Goal: Check status: Check status

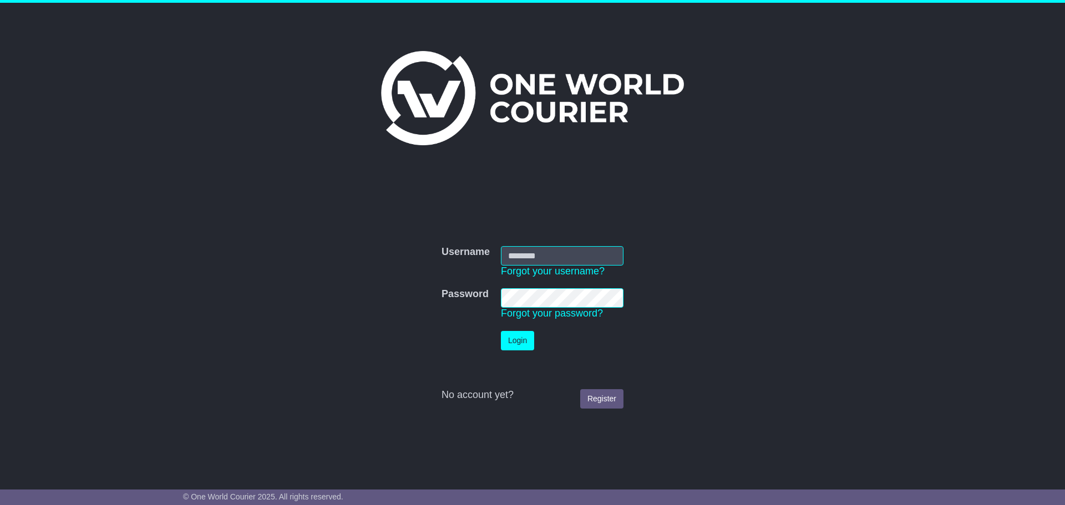
type input "**********"
click at [533, 342] on button "Login" at bounding box center [517, 340] width 33 height 19
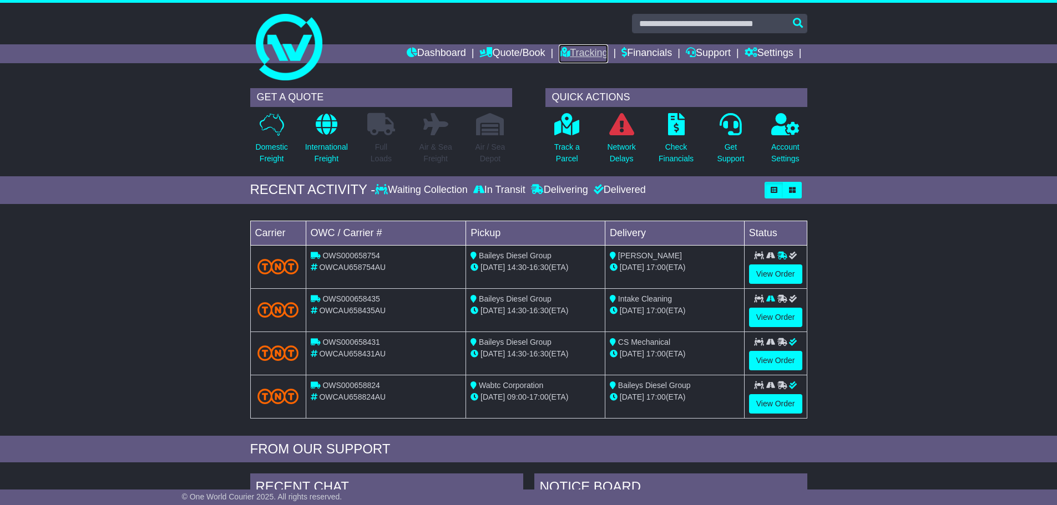
click at [559, 48] on icon at bounding box center [564, 52] width 11 height 10
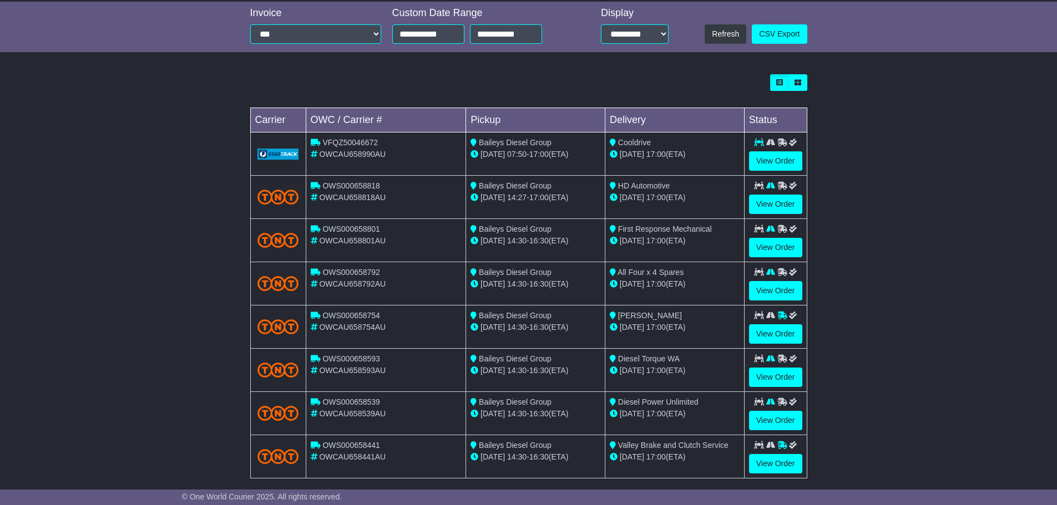
scroll to position [277, 0]
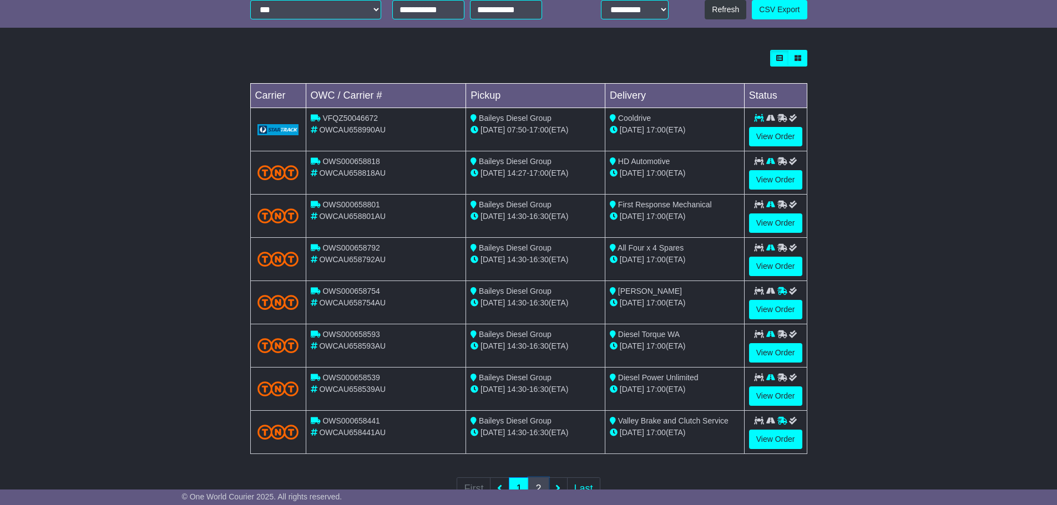
click at [541, 480] on link "2" at bounding box center [538, 489] width 20 height 23
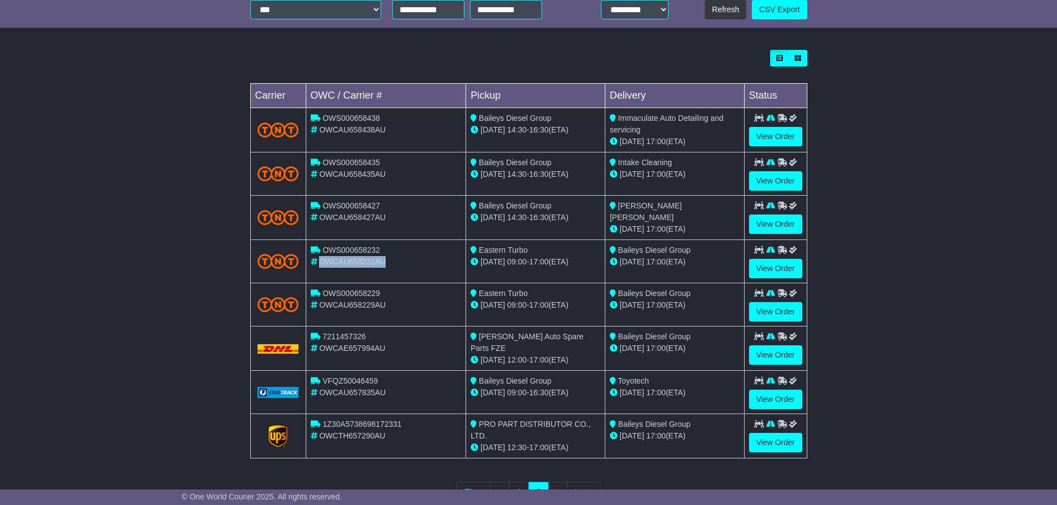
drag, startPoint x: 388, startPoint y: 260, endPoint x: 322, endPoint y: 261, distance: 66.6
click at [322, 261] on div "OWCAU658232AU" at bounding box center [386, 262] width 151 height 12
copy span "OWCAU658232AU"
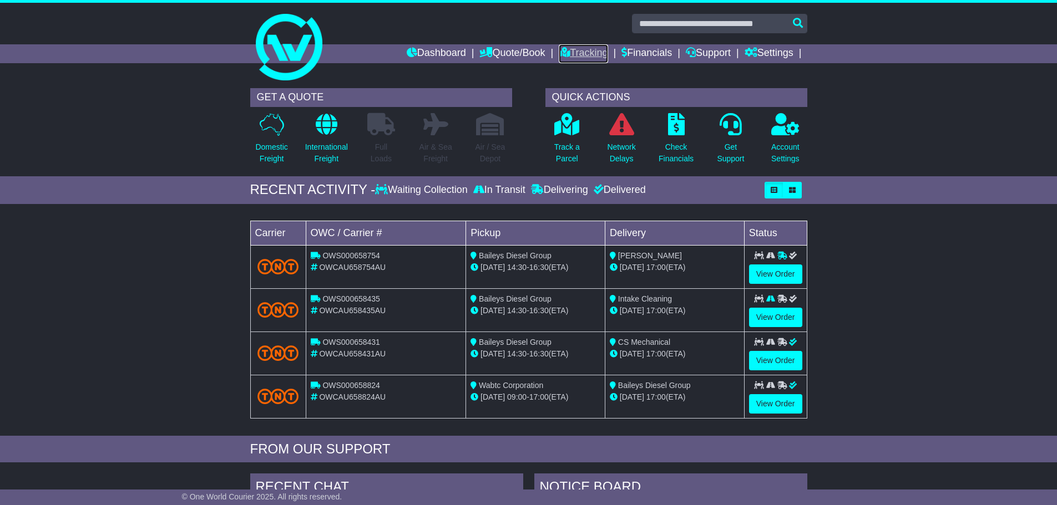
click at [567, 53] on link "Tracking" at bounding box center [583, 53] width 49 height 19
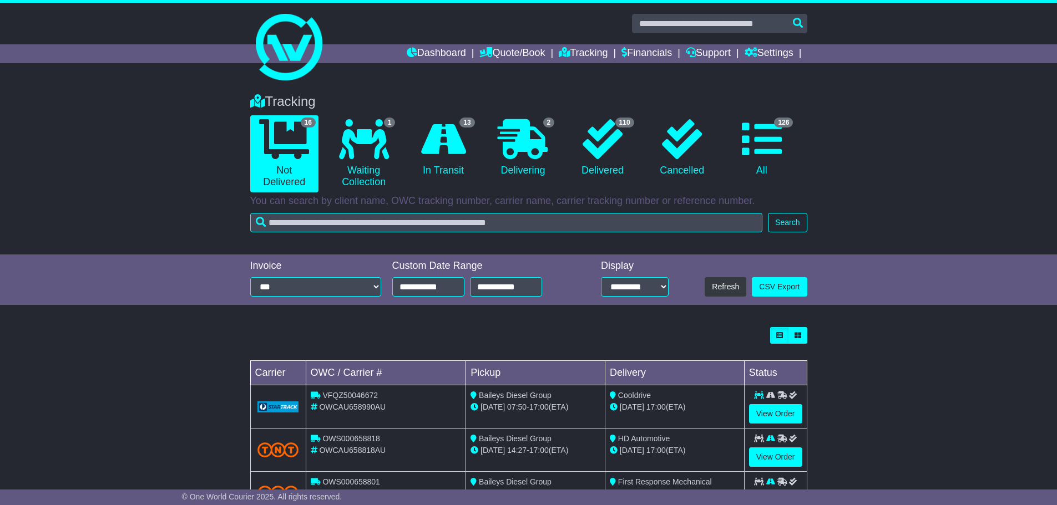
scroll to position [277, 0]
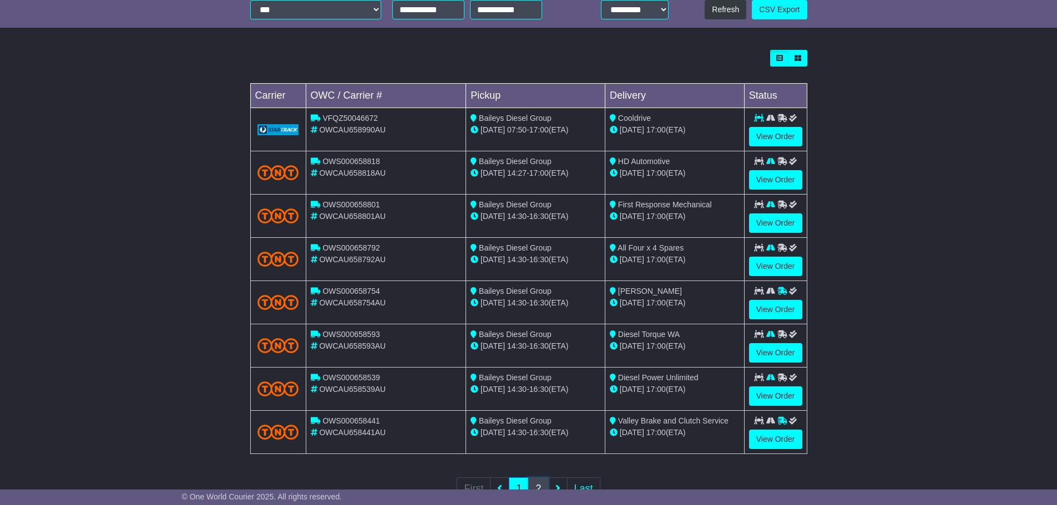
click at [540, 481] on link "2" at bounding box center [538, 489] width 20 height 23
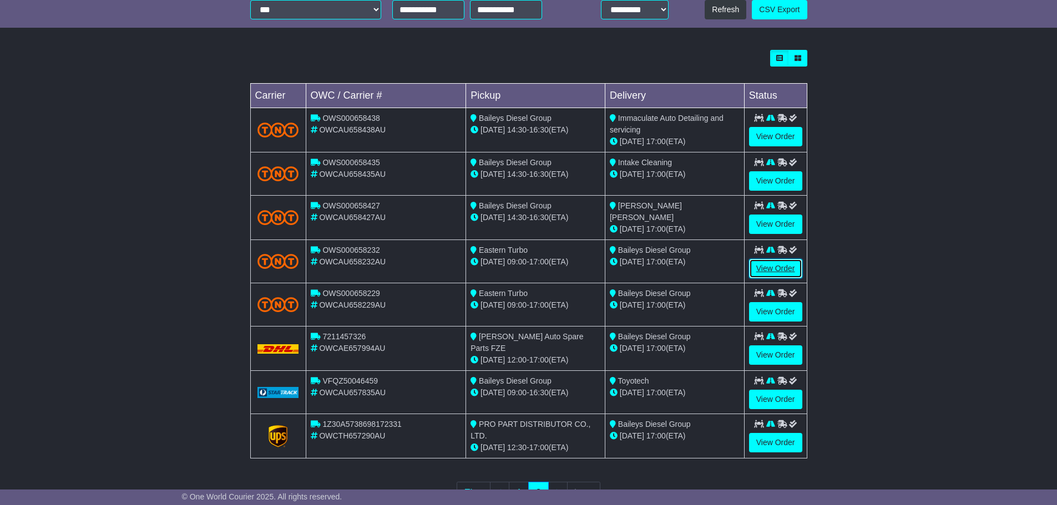
click at [778, 262] on link "View Order" at bounding box center [775, 268] width 53 height 19
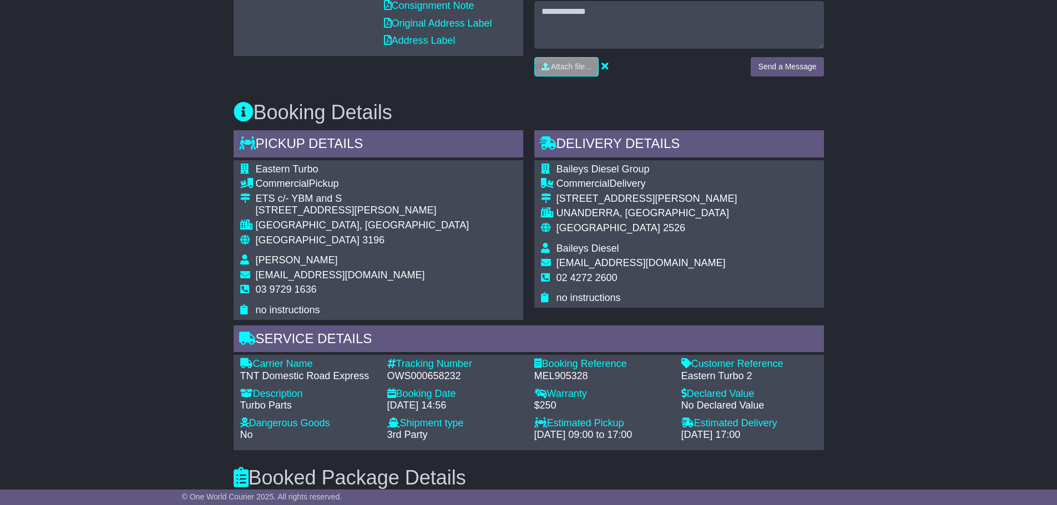
scroll to position [499, 0]
drag, startPoint x: 462, startPoint y: 373, endPoint x: 389, endPoint y: 374, distance: 72.7
click at [389, 374] on div "OWS000658232" at bounding box center [455, 376] width 136 height 12
copy div "OWS000658232"
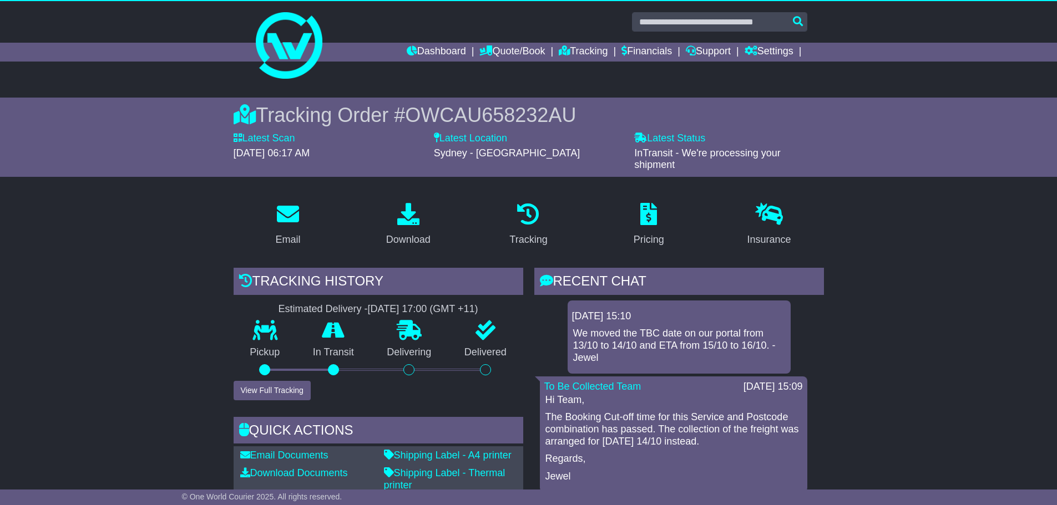
scroll to position [0, 0]
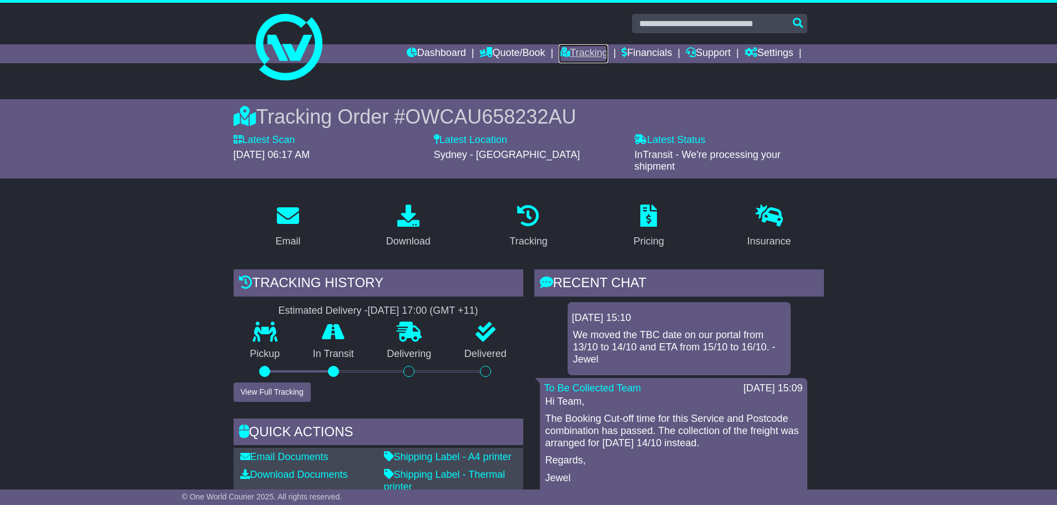
click at [565, 54] on link "Tracking" at bounding box center [583, 53] width 49 height 19
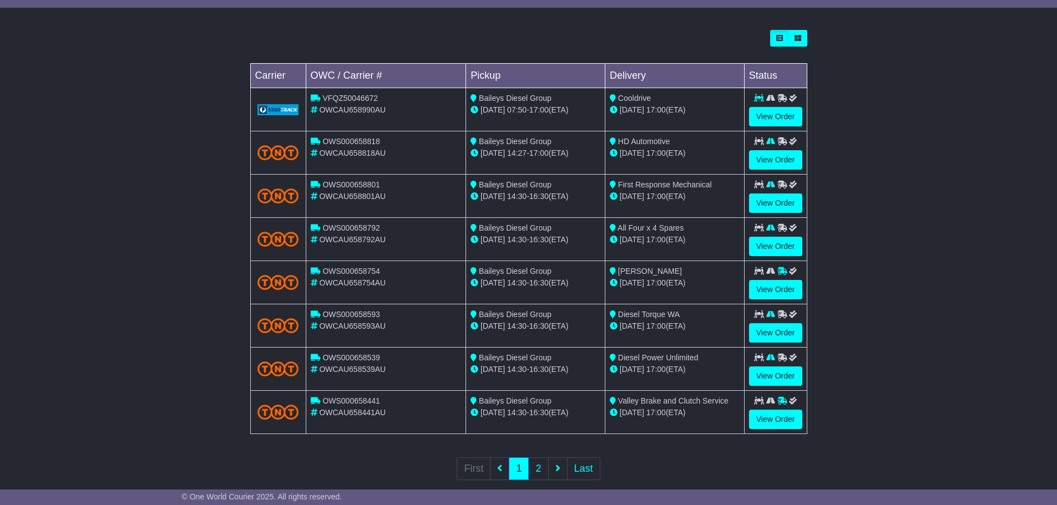
scroll to position [315, 0]
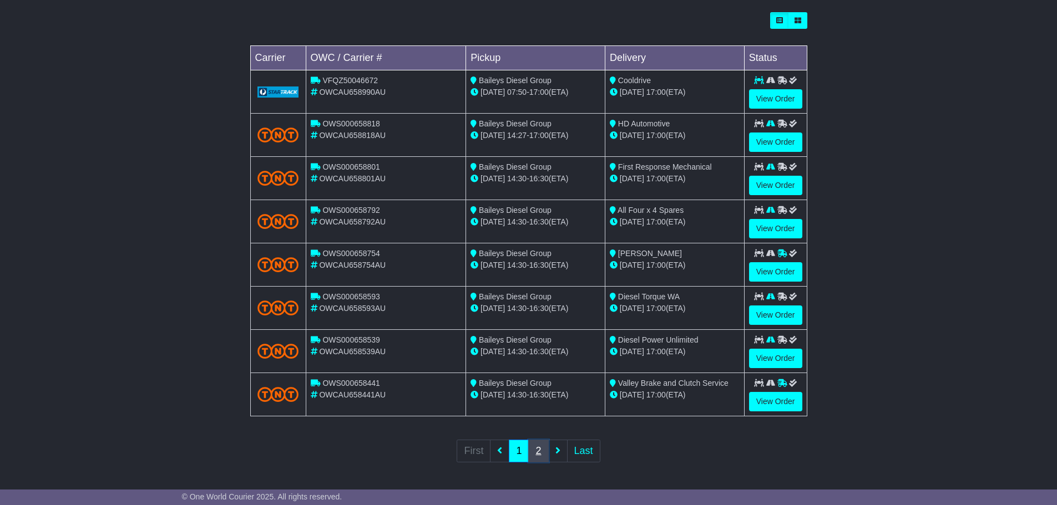
click at [544, 453] on link "2" at bounding box center [538, 451] width 20 height 23
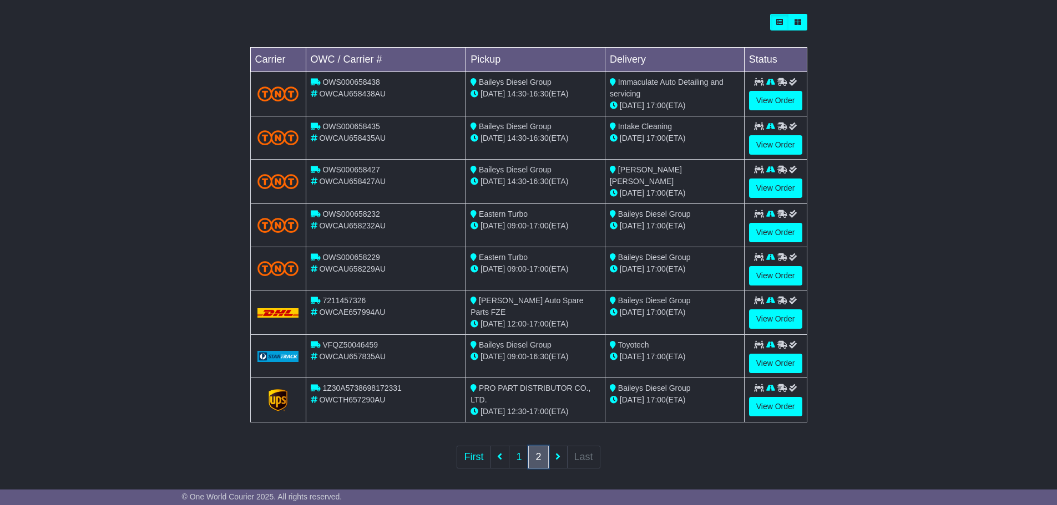
scroll to position [318, 0]
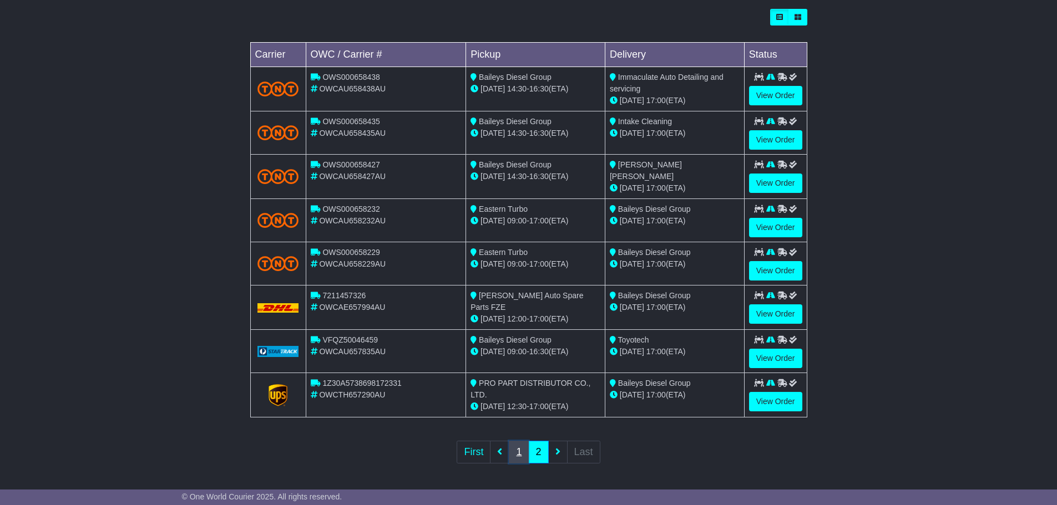
click at [525, 452] on link "1" at bounding box center [519, 452] width 20 height 23
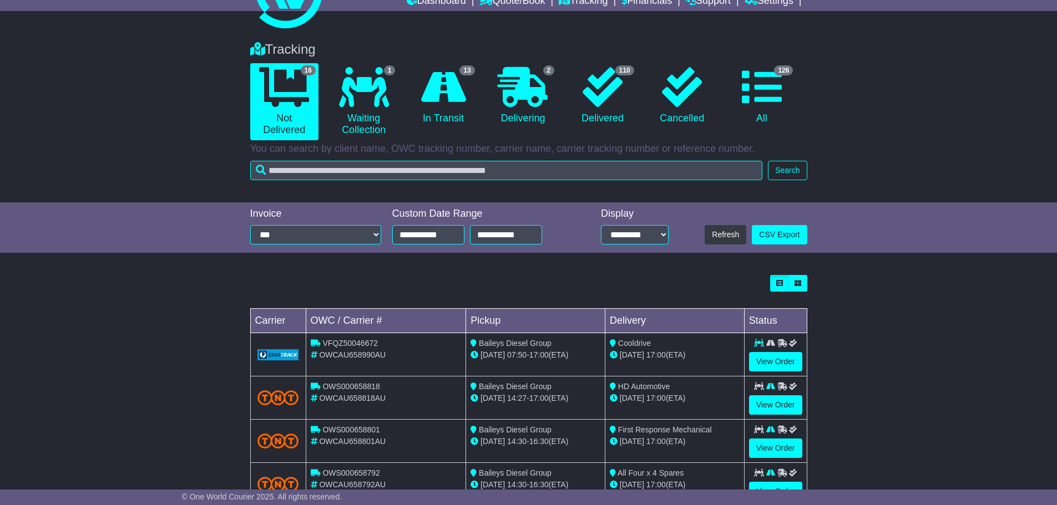
scroll to position [0, 0]
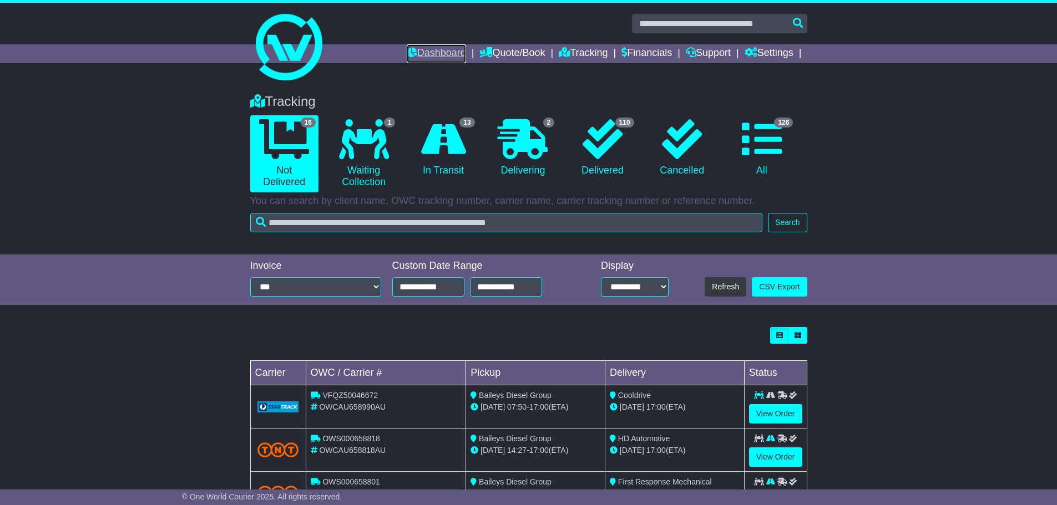
click at [418, 48] on link "Dashboard" at bounding box center [436, 53] width 59 height 19
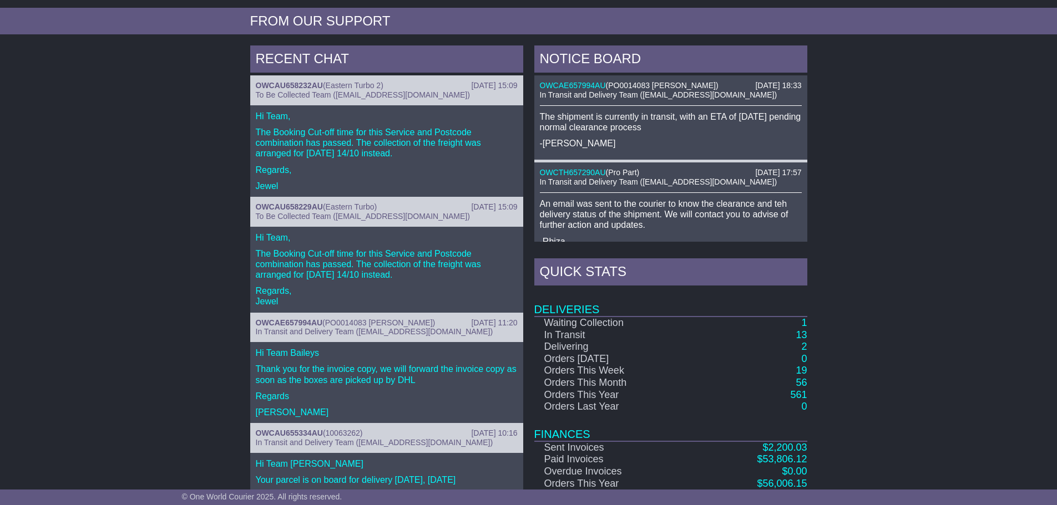
scroll to position [409, 0]
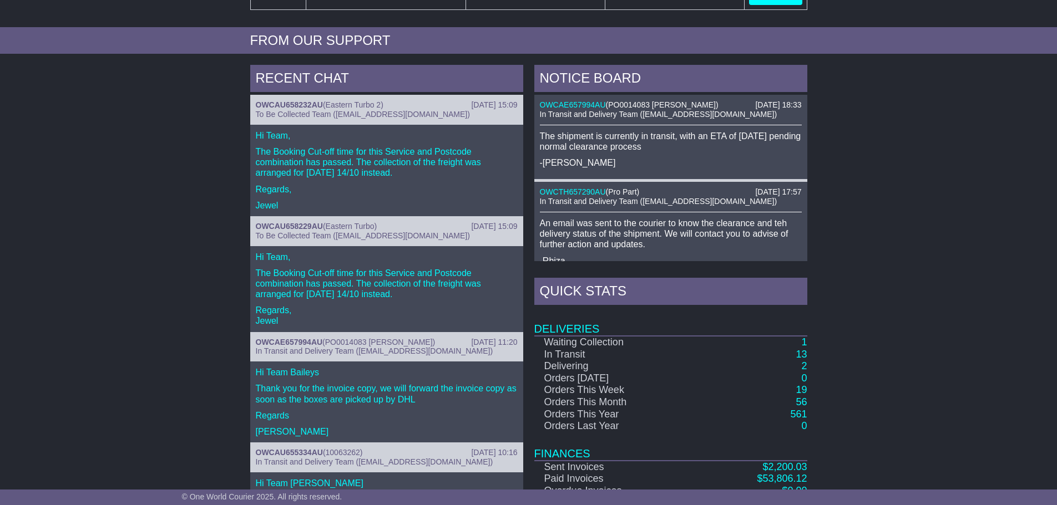
click at [211, 287] on div "RECENT CHAT 13 Oct 2025 15:09 OWCAU658232AU ( Eastern Turbo 2 ) To Be Collected…" at bounding box center [528, 298] width 1057 height 479
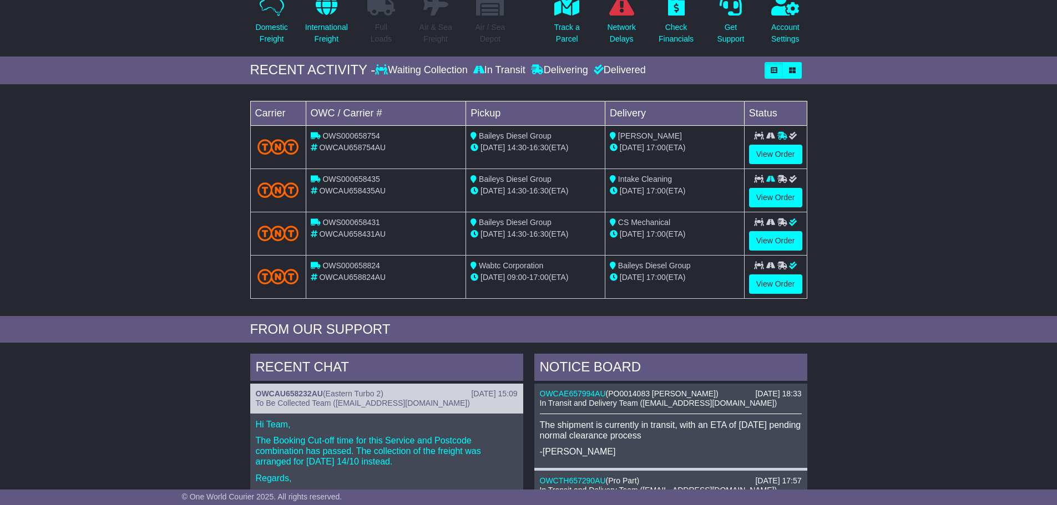
scroll to position [0, 0]
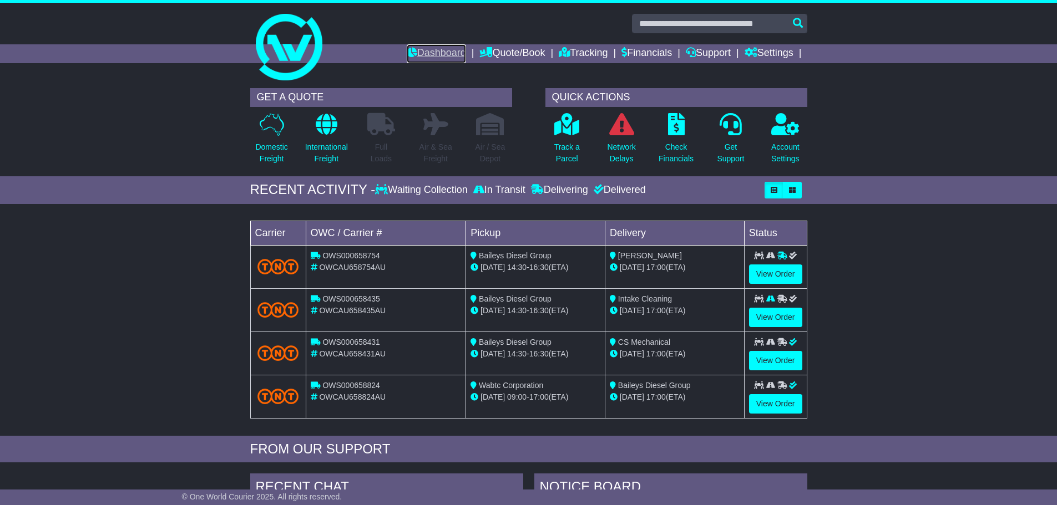
click at [445, 53] on link "Dashboard" at bounding box center [436, 53] width 59 height 19
